Goal: Transaction & Acquisition: Purchase product/service

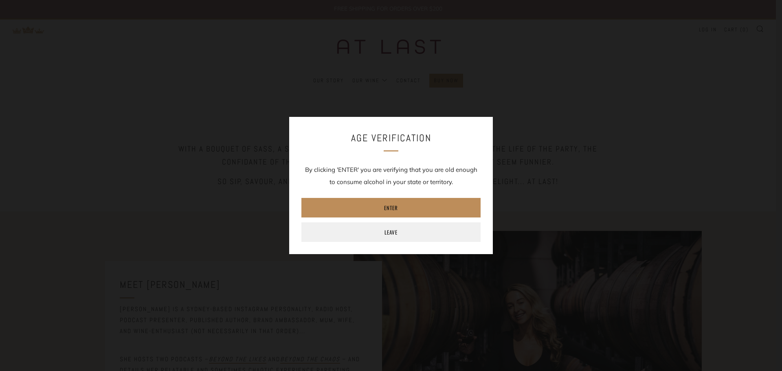
click at [386, 205] on link "Enter" at bounding box center [390, 208] width 179 height 20
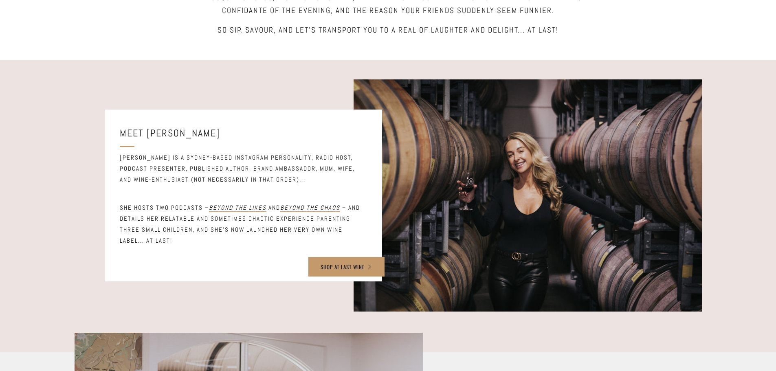
scroll to position [285, 0]
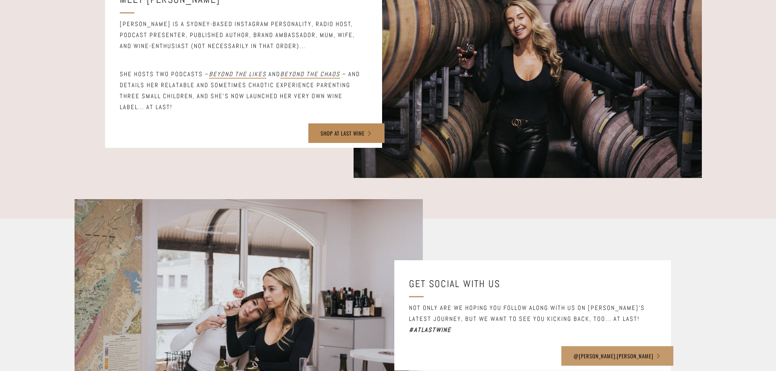
click at [344, 132] on link "SHOP AT LAST WINE" at bounding box center [346, 133] width 76 height 20
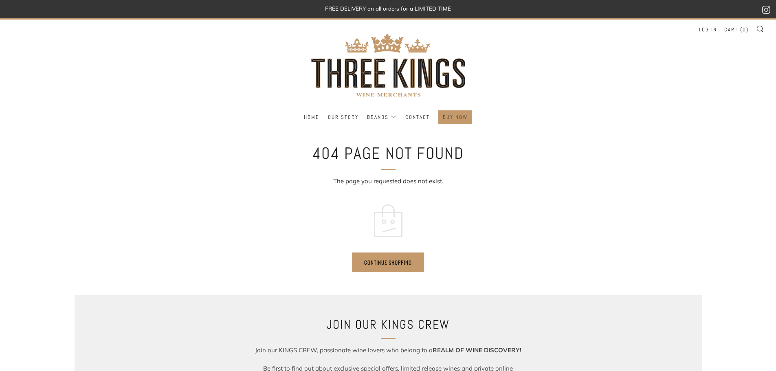
click at [459, 113] on link "BUY NOW" at bounding box center [455, 117] width 25 height 13
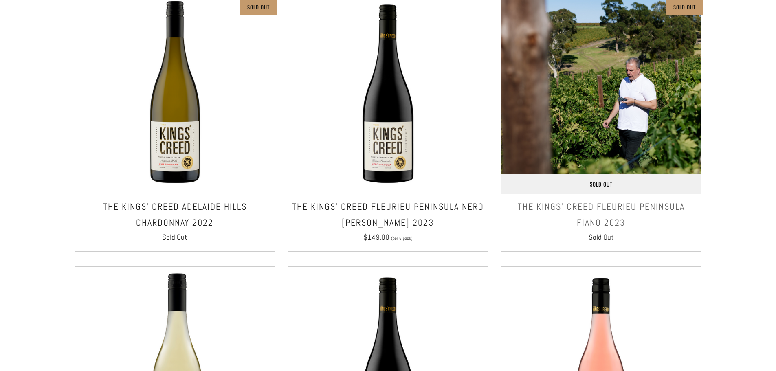
scroll to position [407, 0]
